Goal: Information Seeking & Learning: Learn about a topic

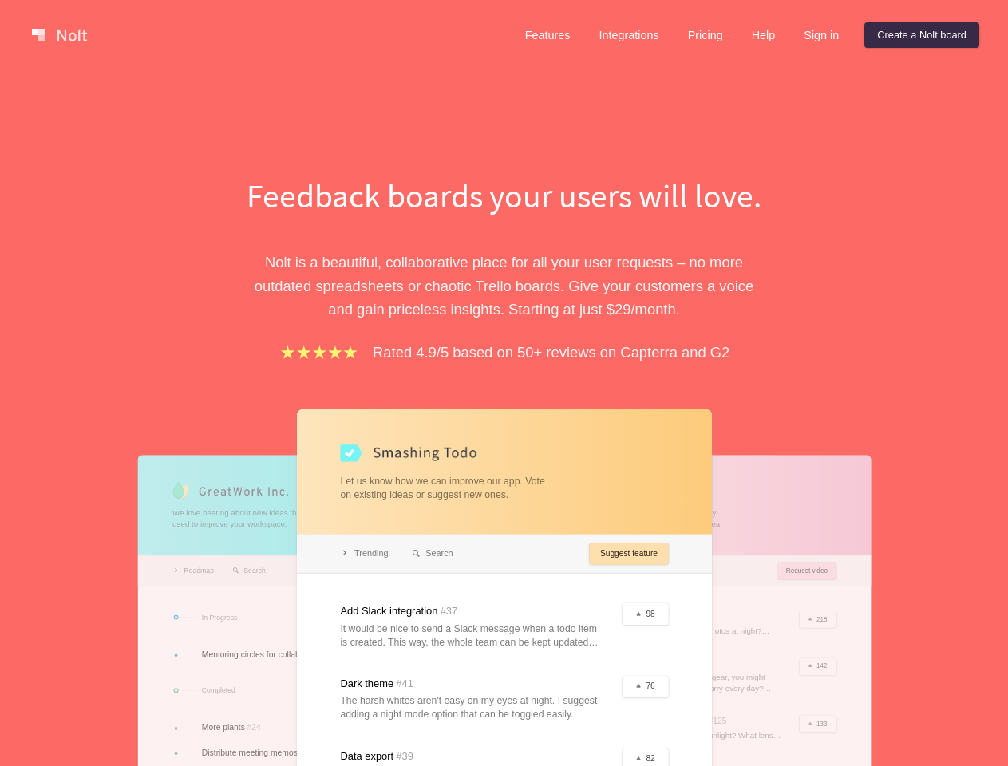
click at [504, 383] on div "Feedback boards your users will love. [PERSON_NAME] is a beautiful, collaborati…" at bounding box center [504, 573] width 551 height 802
click at [59, 35] on link at bounding box center [60, 35] width 68 height 26
click at [547, 35] on link "Features" at bounding box center [547, 35] width 71 height 26
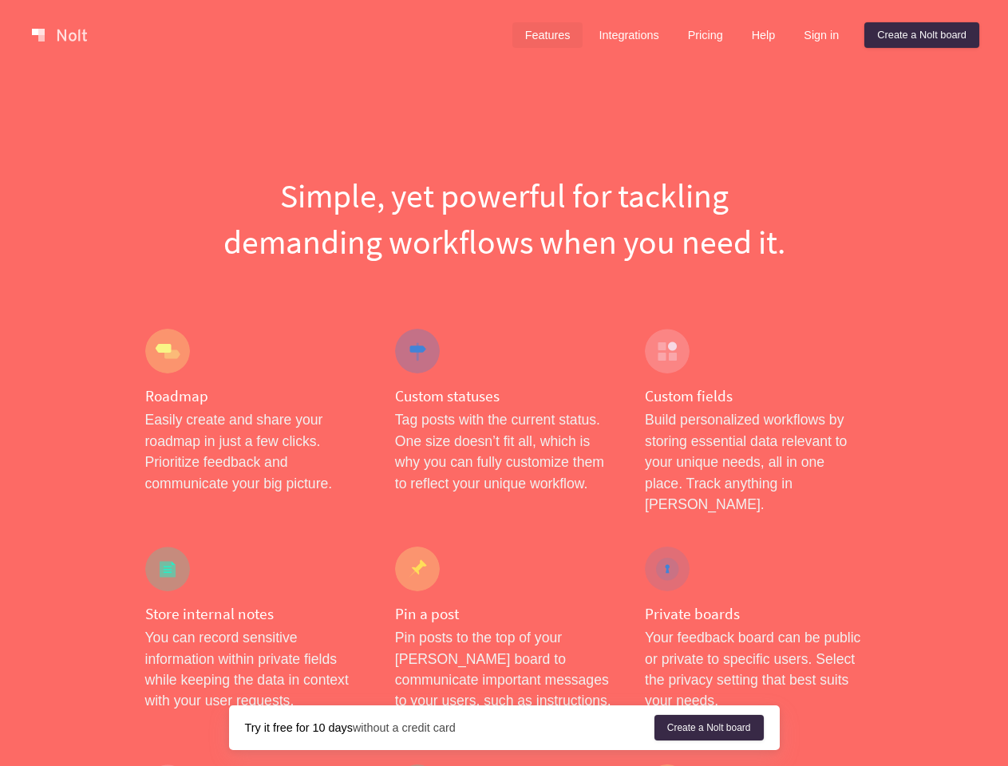
click at [627, 35] on link "Integrations" at bounding box center [628, 35] width 85 height 26
